Goal: Task Accomplishment & Management: Manage account settings

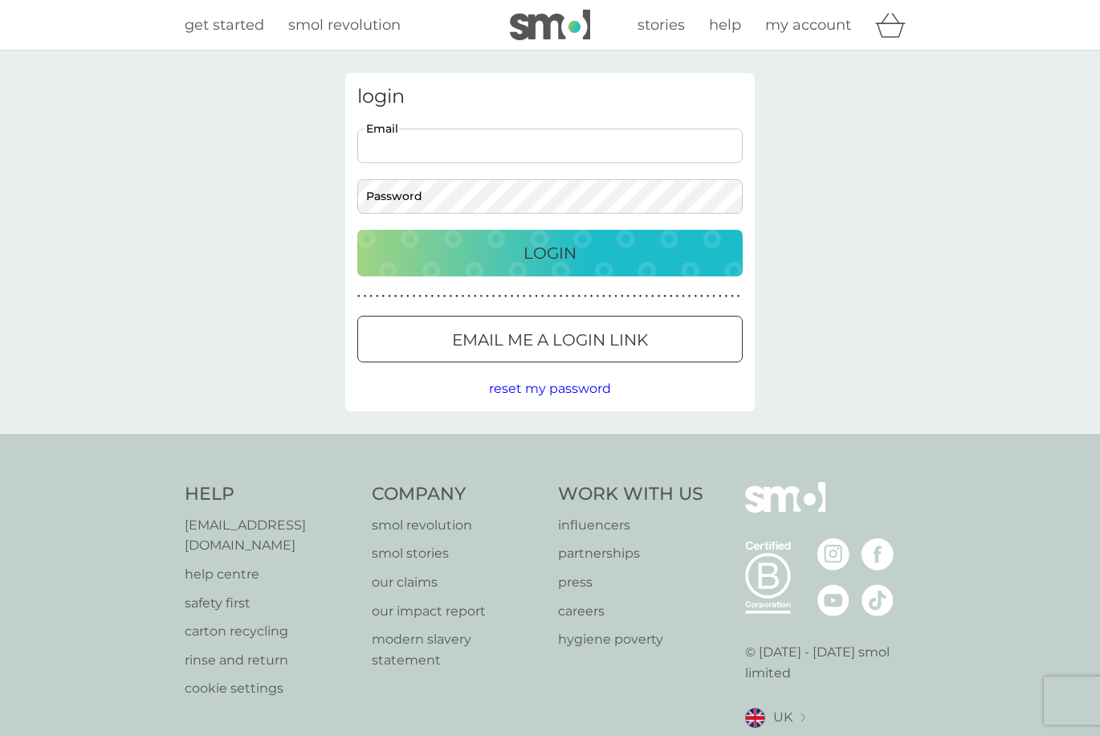
click at [457, 143] on input "Email" at bounding box center [549, 145] width 385 height 35
click at [357, 230] on button "Login" at bounding box center [549, 253] width 385 height 47
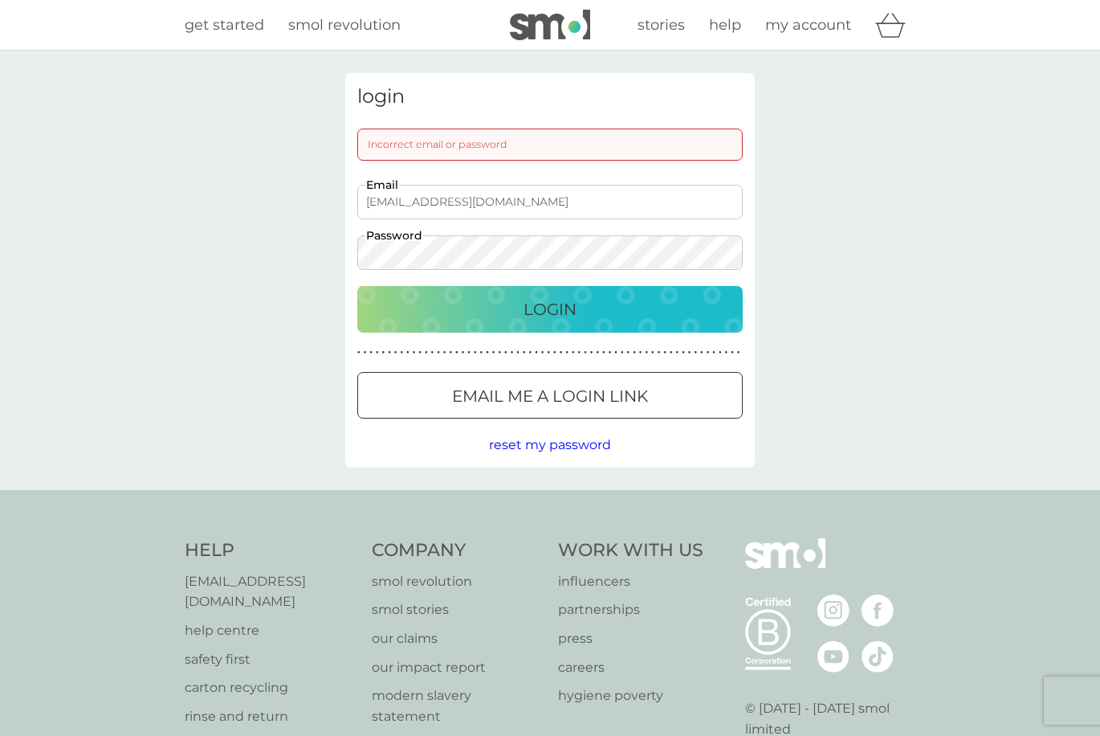
click at [357, 286] on button "Login" at bounding box center [549, 309] width 385 height 47
click at [542, 303] on p "Login" at bounding box center [550, 309] width 53 height 26
drag, startPoint x: 566, startPoint y: 197, endPoint x: 347, endPoint y: 209, distance: 219.6
click at [347, 210] on div "login Incorrect email or password [EMAIL_ADDRESS][DOMAIN_NAME] Email Password L…" at bounding box center [550, 270] width 410 height 394
type input "[EMAIL_ADDRESS][DOMAIN_NAME]"
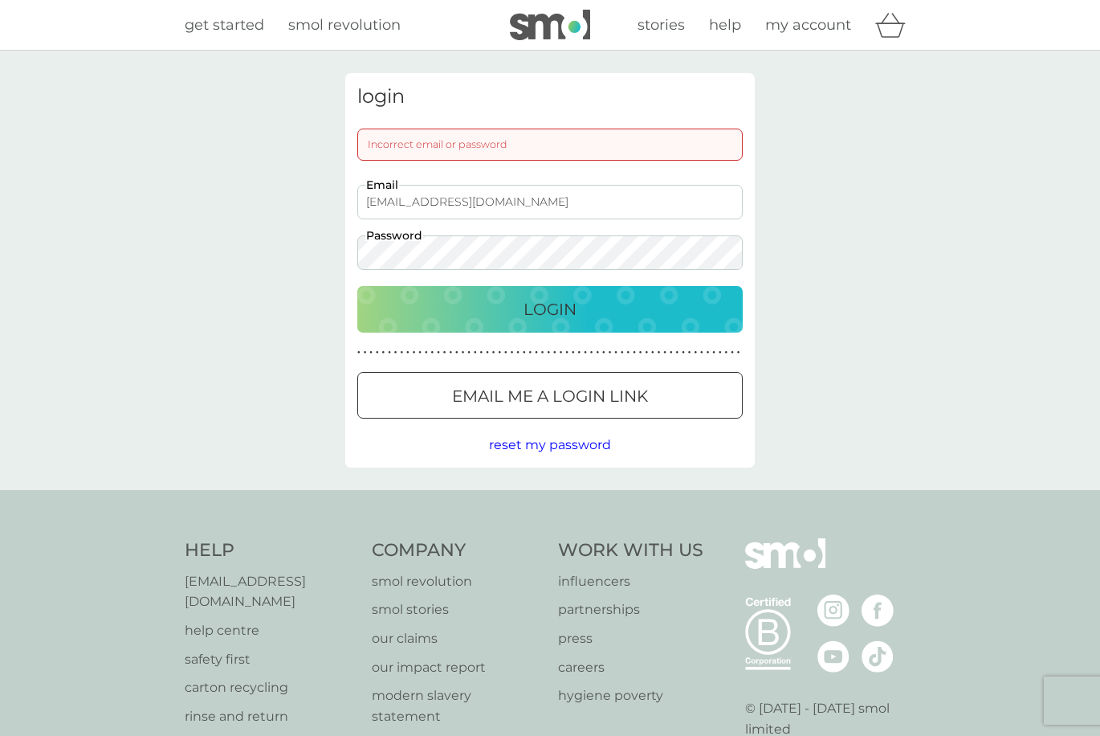
click at [536, 332] on div "login Incorrect email or password [EMAIL_ADDRESS][DOMAIN_NAME] Email Password L…" at bounding box center [550, 270] width 410 height 394
click at [535, 319] on p "Login" at bounding box center [550, 309] width 53 height 26
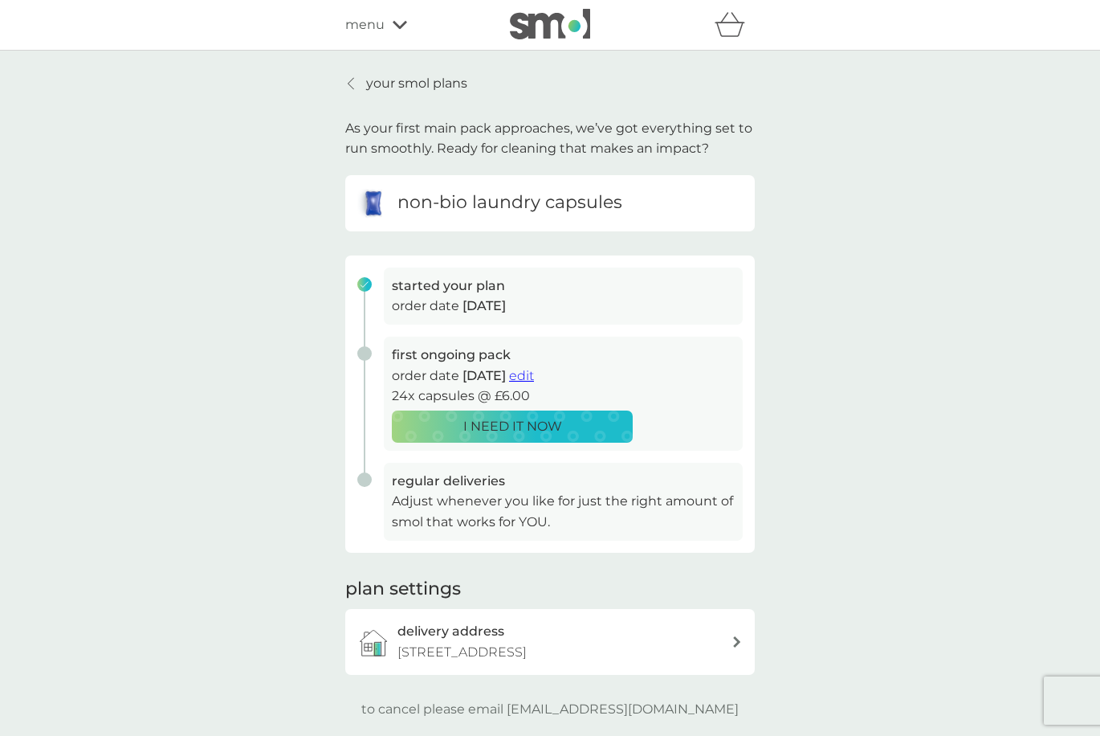
click at [353, 84] on icon at bounding box center [351, 83] width 6 height 13
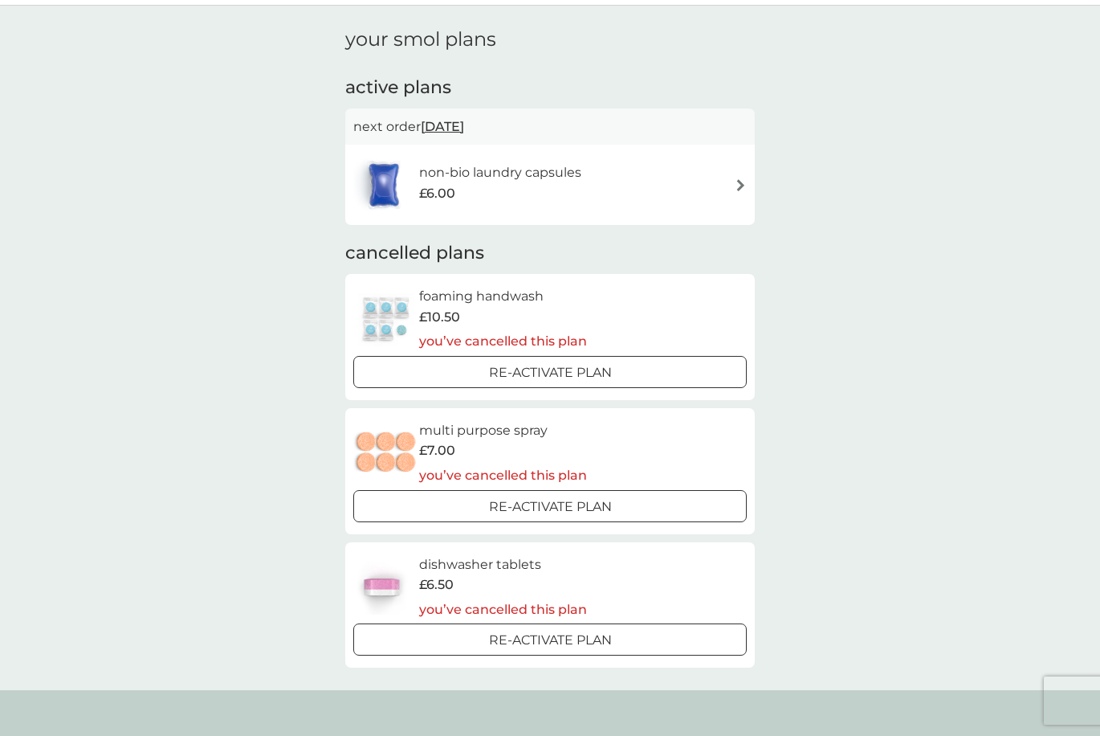
scroll to position [80, 0]
